Goal: Task Accomplishment & Management: Use online tool/utility

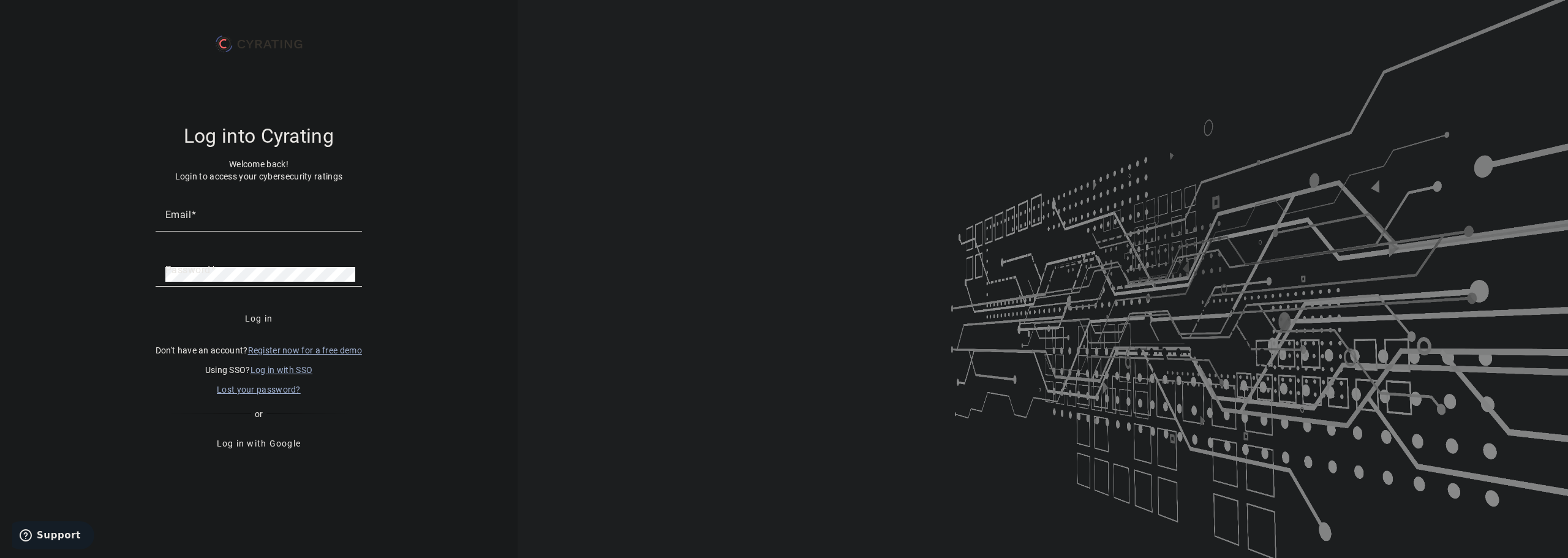
click at [293, 371] on link "Log in with SSO" at bounding box center [282, 369] width 63 height 10
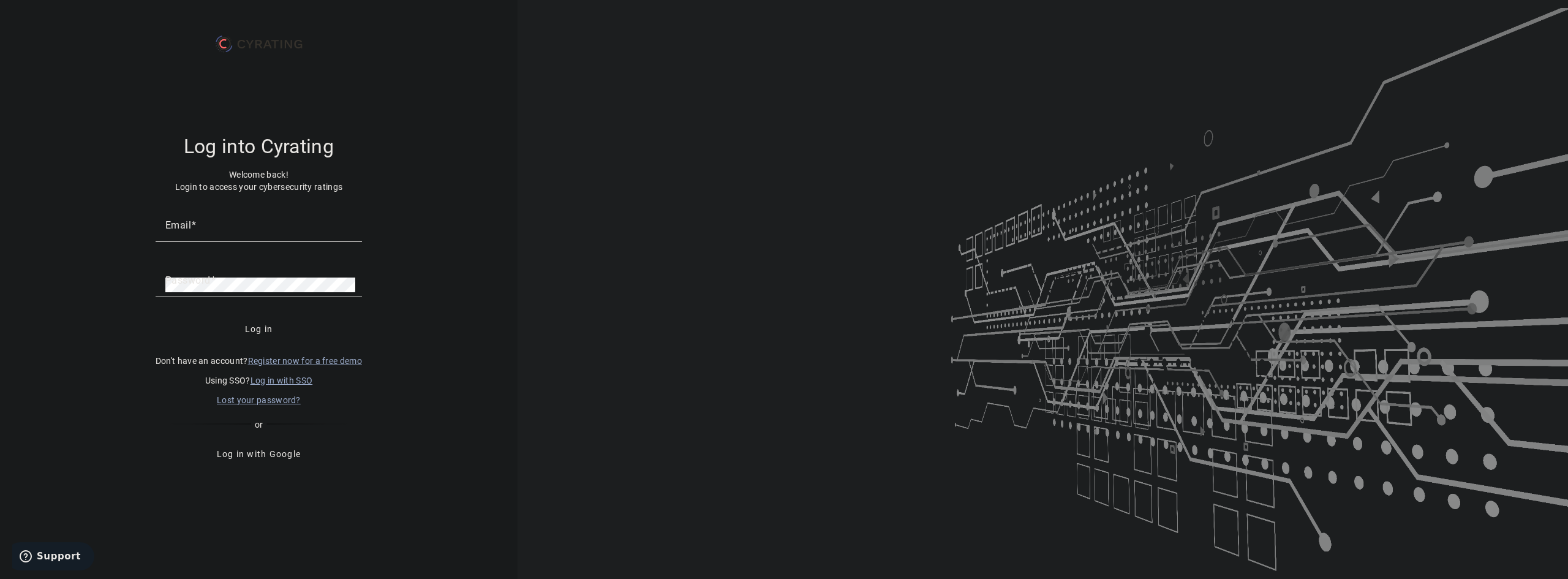
click at [290, 379] on link "Log in with SSO" at bounding box center [282, 380] width 63 height 10
